Goal: Complete application form

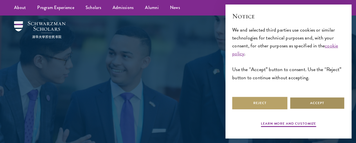
click at [305, 99] on button "Accept" at bounding box center [317, 103] width 55 height 13
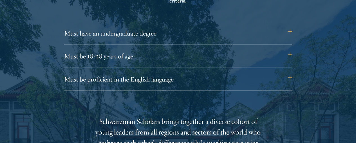
scroll to position [778, 0]
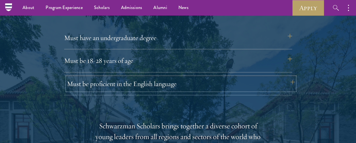
click at [291, 77] on button "Must be proficient in the English language" at bounding box center [181, 84] width 228 height 14
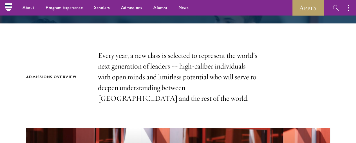
scroll to position [100, 0]
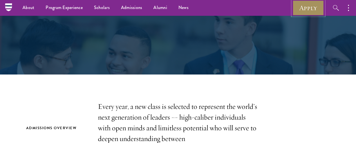
click at [311, 8] on link "Apply" at bounding box center [309, 7] width 32 height 15
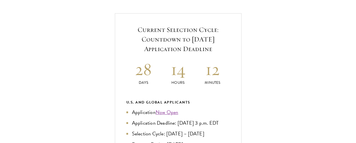
scroll to position [205, 0]
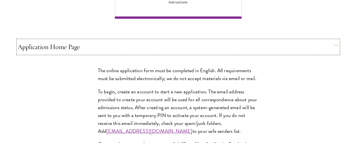
scroll to position [481, 0]
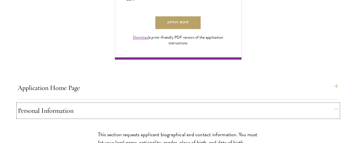
scroll to position [436, 0]
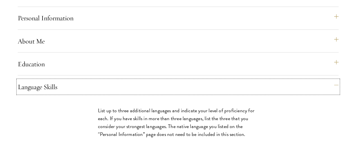
scroll to position [508, 0]
